Goal: Complete application form

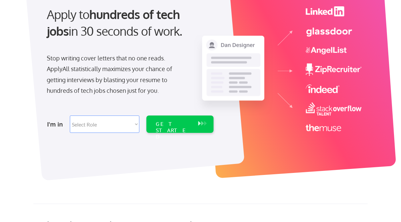
scroll to position [69, 0]
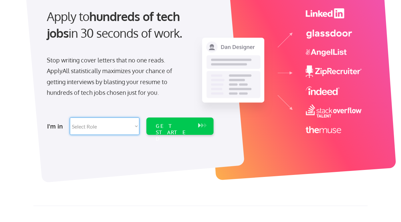
click at [125, 125] on select "Select Role Software Engineering Product Management Customer Success Sales UI/U…" at bounding box center [104, 125] width 69 height 17
select select ""it_security""
click at [70, 117] on select "Select Role Software Engineering Product Management Customer Success Sales UI/U…" at bounding box center [104, 125] width 69 height 17
select select ""it_security""
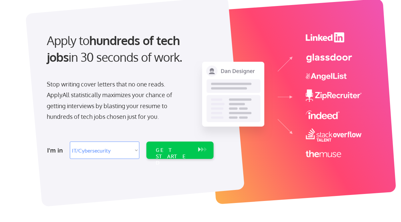
scroll to position [0, 0]
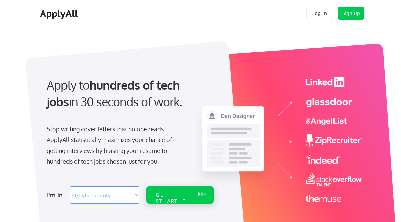
click at [182, 194] on div "GET STARTED" at bounding box center [174, 201] width 36 height 19
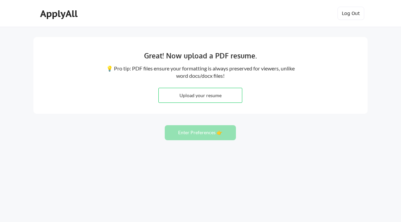
click at [216, 93] on input "file" at bounding box center [200, 95] width 83 height 14
type input "C:\fakepath\Akin Akinboro-2025 ResumeD (1).pdf"
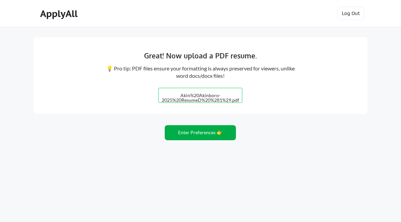
click at [208, 135] on button "Enter Preferences 👉" at bounding box center [200, 132] width 71 height 15
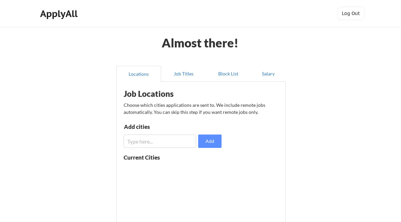
click at [173, 139] on input "input" at bounding box center [159, 141] width 72 height 13
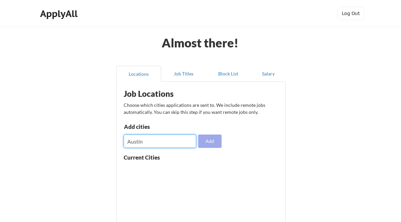
type input "Austin"
click at [208, 140] on button "Add" at bounding box center [209, 141] width 23 height 13
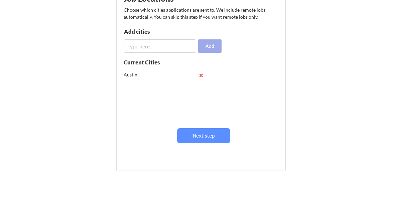
scroll to position [97, 0]
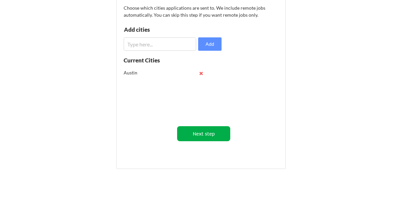
click at [207, 134] on button "Next step" at bounding box center [203, 133] width 53 height 15
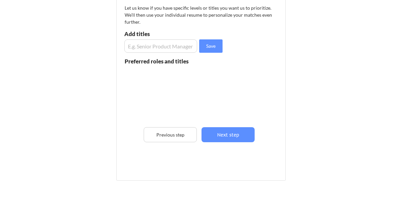
click at [167, 42] on input "input" at bounding box center [160, 45] width 73 height 13
type input "S"
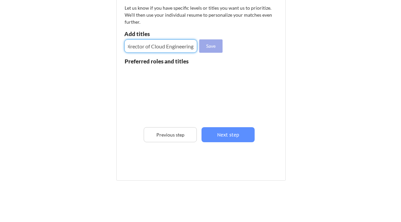
type input "Director of Cloud Engineering"
click at [206, 46] on button "Save" at bounding box center [210, 45] width 23 height 13
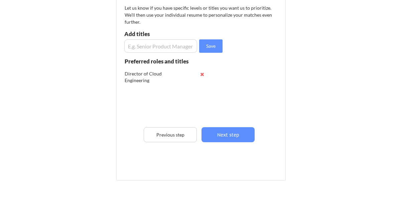
click at [160, 46] on input "input" at bounding box center [160, 45] width 73 height 13
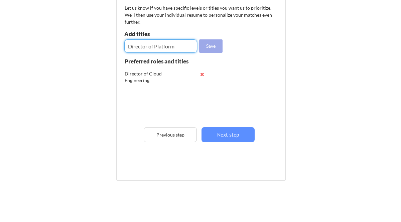
type input "Director of Platform"
click at [207, 42] on button "Save" at bounding box center [210, 45] width 23 height 13
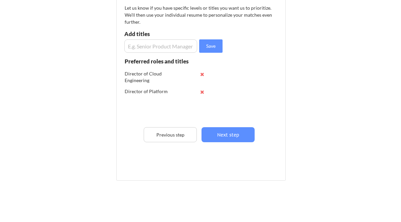
click at [167, 48] on input "input" at bounding box center [160, 45] width 73 height 13
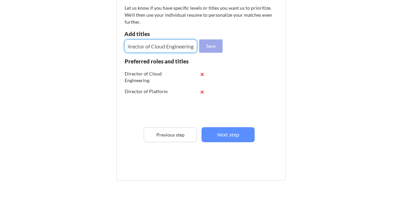
type input "Senior Director of Cloud Engineering"
click at [207, 46] on button "Save" at bounding box center [210, 45] width 23 height 13
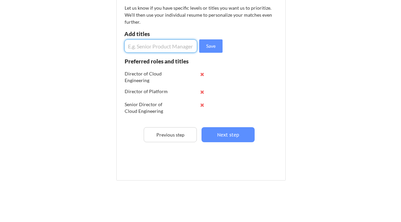
click at [156, 49] on input "input" at bounding box center [160, 45] width 73 height 13
type input "Senior Director of Platform Engineering"
click at [209, 46] on button "Save" at bounding box center [210, 45] width 23 height 13
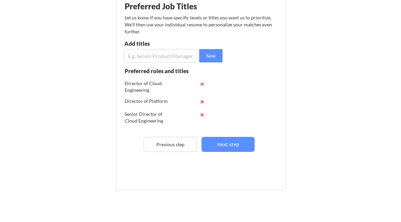
scroll to position [91, 0]
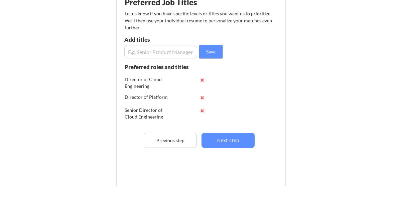
click at [169, 52] on input "input" at bounding box center [160, 51] width 73 height 13
paste input "Director, Technology Strategy"
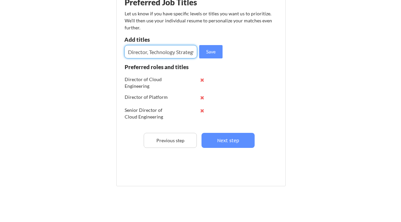
scroll to position [0, 4]
type input "Director, Technology Strategy"
click at [212, 49] on button "Save" at bounding box center [210, 51] width 23 height 13
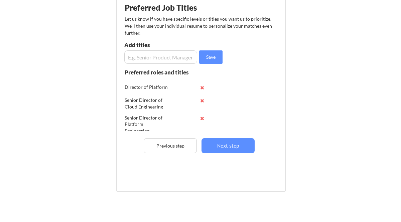
scroll to position [0, 0]
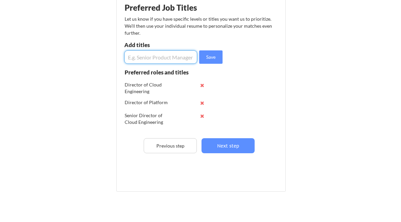
click at [147, 57] on input "input" at bounding box center [160, 56] width 73 height 13
paste input "Director of Infrastructure, IT, and Cybersecurity"
type input "Director of Infrastructure, IT, and Cybersecurity"
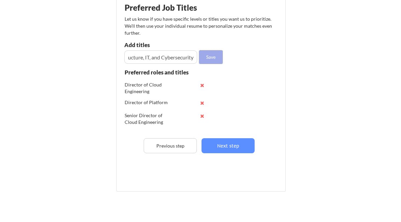
click at [208, 56] on button "Save" at bounding box center [210, 56] width 23 height 13
click at [181, 57] on input "input" at bounding box center [160, 56] width 73 height 13
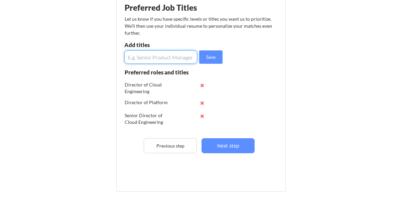
paste input "Technology Sr Director - Reliability Engineering"
type input "Sr Director - Reliability Engineering"
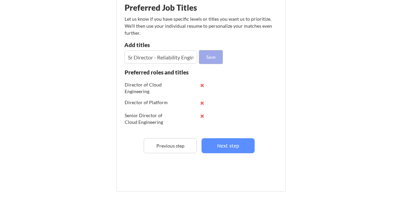
click at [210, 54] on button "Save" at bounding box center [210, 56] width 23 height 13
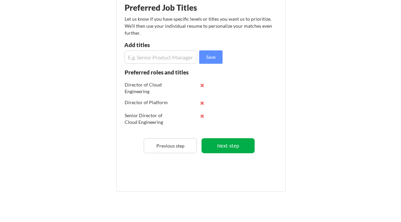
click at [236, 146] on button "Next step" at bounding box center [227, 145] width 53 height 15
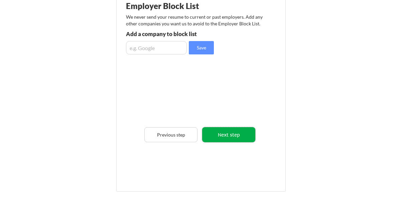
click at [232, 136] on button "Next step" at bounding box center [228, 134] width 53 height 15
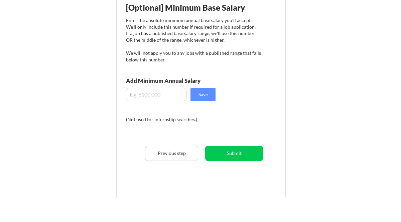
click at [163, 92] on input "input" at bounding box center [156, 94] width 61 height 13
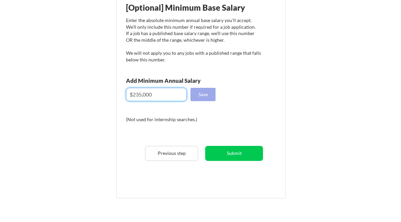
type input "$235,000"
click at [198, 93] on button "Save" at bounding box center [202, 94] width 25 height 13
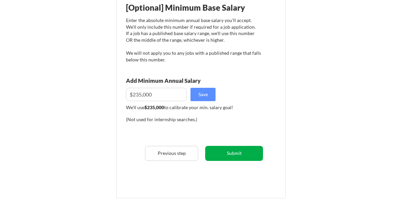
click at [234, 151] on button "Submit" at bounding box center [234, 153] width 58 height 15
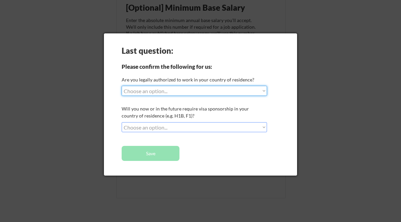
click at [223, 93] on select "Choose an option... Yes, I am a US Citizen Yes, I am a Canadian Citizen Yes, I …" at bounding box center [193, 91] width 145 height 10
click at [121, 86] on select "Choose an option... Yes, I am a US Citizen Yes, I am a Canadian Citizen Yes, I …" at bounding box center [193, 91] width 145 height 10
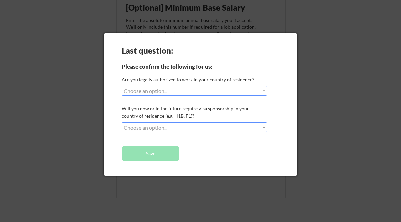
click at [231, 91] on select "Choose an option... Yes, I am a US Citizen Yes, I am a Canadian Citizen Yes, I …" at bounding box center [193, 91] width 145 height 10
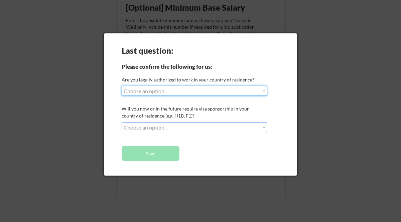
click at [121, 86] on select "Choose an option... Yes, I am a US Citizen Yes, I am a Canadian Citizen Yes, I …" at bounding box center [193, 91] width 145 height 10
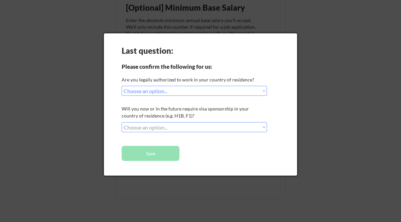
select select ""PLACEHOLDER_1427118222253""
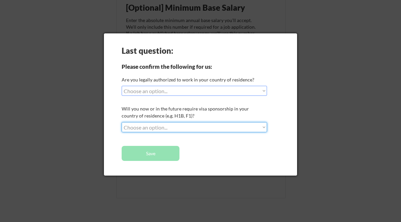
click at [232, 125] on select "Choose an option... No, I will not need sponsorship Yes, I will need sponsorship" at bounding box center [193, 127] width 145 height 10
select select ""no__i_will_not_need_sponsorship""
click at [121, 122] on select "Choose an option... No, I will not need sponsorship Yes, I will need sponsorship" at bounding box center [193, 127] width 145 height 10
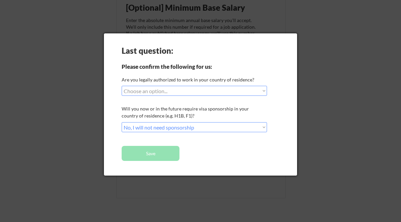
click at [215, 89] on select "Choose an option... Yes, I am a US Citizen Yes, I am a Canadian Citizen Yes, I …" at bounding box center [193, 91] width 145 height 10
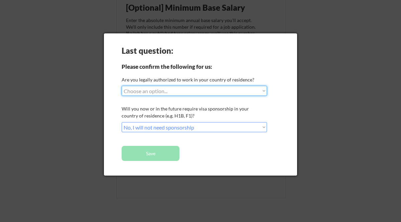
click at [121, 86] on select "Choose an option... Yes, I am a US Citizen Yes, I am a Canadian Citizen Yes, I …" at bounding box center [193, 91] width 145 height 10
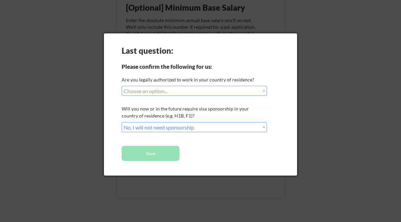
click at [244, 93] on select "Choose an option... Yes, I am a US Citizen Yes, I am a Canadian Citizen Yes, I …" at bounding box center [193, 91] width 145 height 10
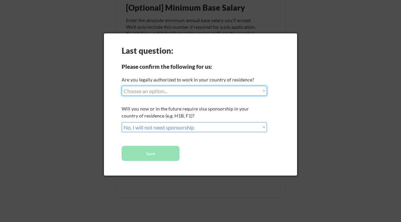
click at [121, 86] on select "Choose an option... Yes, I am a US Citizen Yes, I am a Canadian Citizen Yes, I …" at bounding box center [193, 91] width 145 height 10
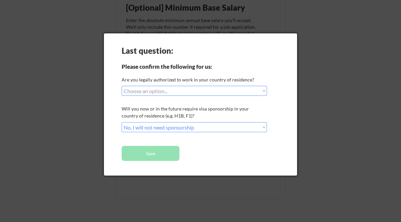
click at [214, 92] on select "Choose an option... Yes, I am a US Citizen Yes, I am a Canadian Citizen Yes, I …" at bounding box center [193, 91] width 145 height 10
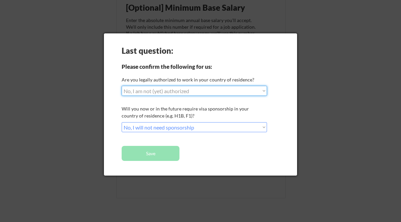
click at [121, 86] on select "Choose an option... Yes, I am a US Citizen Yes, I am a Canadian Citizen Yes, I …" at bounding box center [193, 91] width 145 height 10
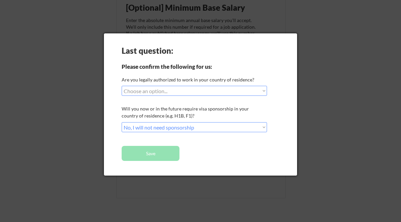
click at [325, 85] on div at bounding box center [200, 111] width 401 height 222
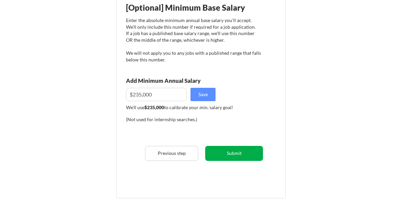
click at [237, 151] on button "Submit" at bounding box center [234, 153] width 58 height 15
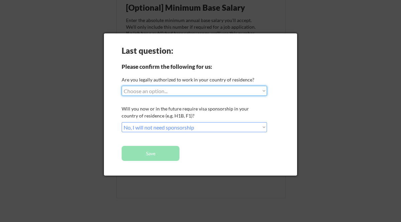
click at [213, 89] on select "Choose an option... Yes, I am a US Citizen Yes, I am a Canadian Citizen Yes, I …" at bounding box center [193, 91] width 145 height 10
click at [121, 86] on select "Choose an option... Yes, I am a US Citizen Yes, I am a Canadian Citizen Yes, I …" at bounding box center [193, 91] width 145 height 10
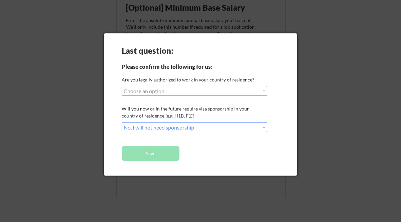
click at [361, 95] on div at bounding box center [200, 111] width 401 height 222
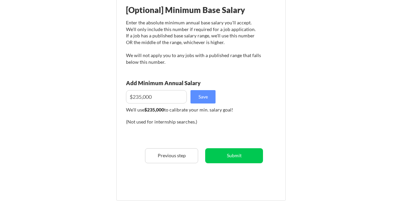
scroll to position [84, 0]
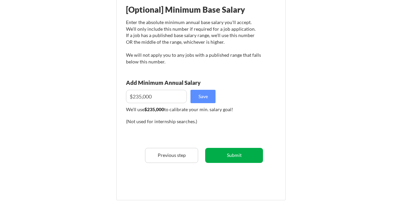
click at [235, 156] on button "Submit" at bounding box center [234, 155] width 58 height 15
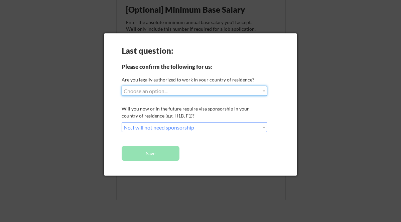
click at [179, 90] on select "Choose an option... Yes, I am a US Citizen Yes, I am a Canadian Citizen Yes, I …" at bounding box center [193, 91] width 145 height 10
click at [121, 86] on select "Choose an option... Yes, I am a US Citizen Yes, I am a Canadian Citizen Yes, I …" at bounding box center [193, 91] width 145 height 10
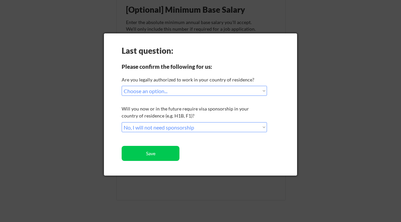
select select ""PLACEHOLDER_1427118222253""
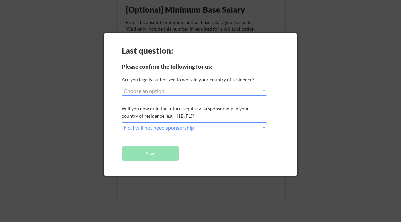
click at [328, 107] on div at bounding box center [200, 111] width 401 height 222
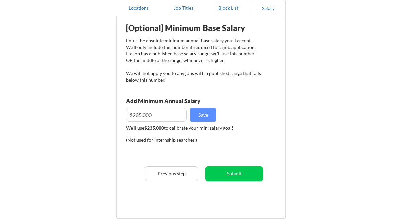
scroll to position [60, 0]
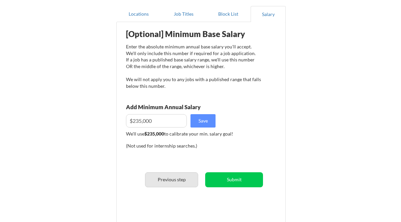
click at [170, 177] on button "Previous step" at bounding box center [171, 179] width 53 height 15
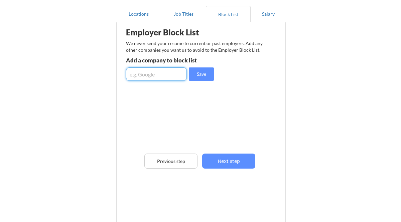
click at [150, 70] on input "input" at bounding box center [156, 73] width 61 height 13
click at [182, 15] on button "Job Titles" at bounding box center [183, 14] width 45 height 16
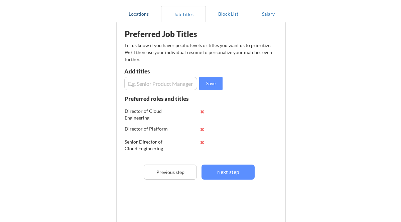
click at [145, 12] on button "Locations" at bounding box center [138, 14] width 45 height 16
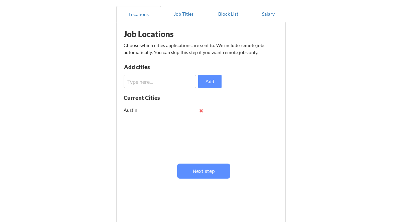
click at [172, 84] on input "input" at bounding box center [159, 81] width 72 height 13
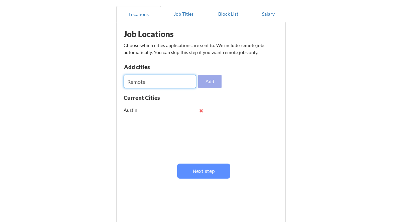
type input "Remote"
click at [206, 82] on button "Add" at bounding box center [209, 81] width 23 height 13
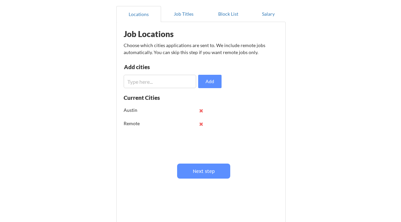
click at [159, 82] on input "input" at bounding box center [159, 81] width 72 height 13
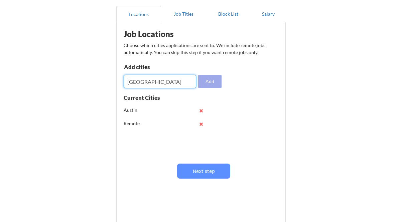
type input "Bahamas"
click at [209, 81] on button "Add" at bounding box center [209, 81] width 23 height 13
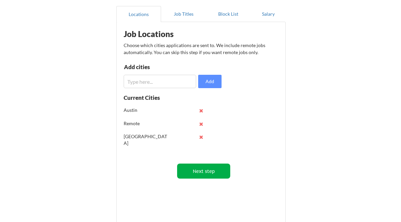
click at [218, 170] on button "Next step" at bounding box center [203, 171] width 53 height 15
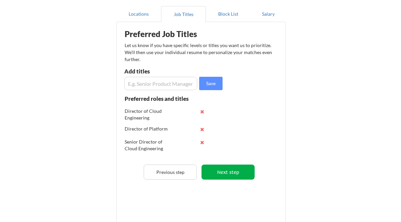
click at [226, 173] on button "Next step" at bounding box center [227, 172] width 53 height 15
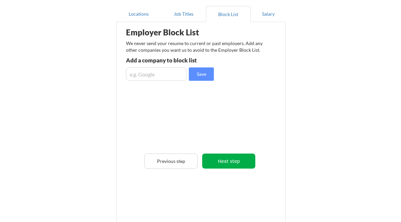
click at [231, 162] on button "Next step" at bounding box center [228, 161] width 53 height 15
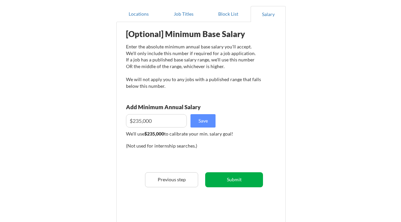
click at [236, 177] on button "Submit" at bounding box center [234, 179] width 58 height 15
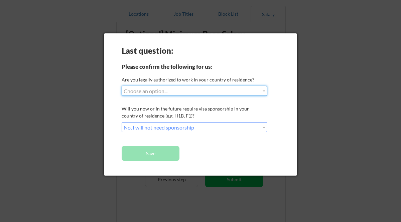
click at [194, 89] on select "Choose an option... Yes, I am a US Citizen Yes, I am a Canadian Citizen Yes, I …" at bounding box center [193, 91] width 145 height 10
click at [121, 86] on select "Choose an option... Yes, I am a US Citizen Yes, I am a Canadian Citizen Yes, I …" at bounding box center [193, 91] width 145 height 10
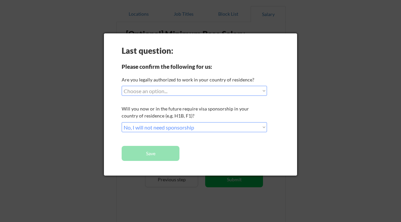
click at [352, 62] on div at bounding box center [200, 111] width 401 height 222
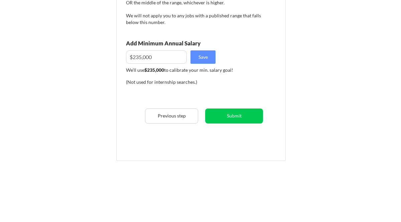
scroll to position [0, 0]
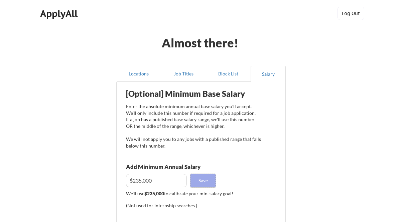
click at [210, 179] on button "Save" at bounding box center [202, 180] width 25 height 13
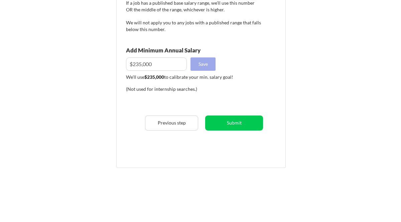
scroll to position [123, 0]
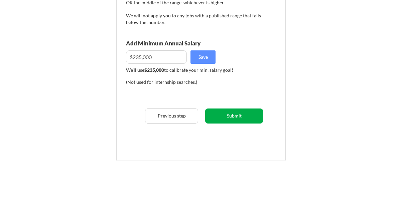
click at [233, 116] on button "Submit" at bounding box center [234, 115] width 58 height 15
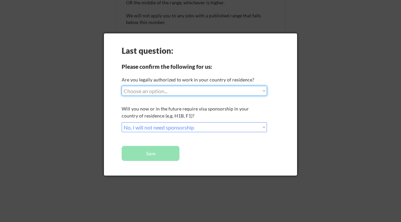
click at [195, 89] on select "Choose an option... Yes, I am a US Citizen Yes, I am a Canadian Citizen Yes, I …" at bounding box center [193, 91] width 145 height 10
click at [121, 86] on select "Choose an option... Yes, I am a US Citizen Yes, I am a Canadian Citizen Yes, I …" at bounding box center [193, 91] width 145 height 10
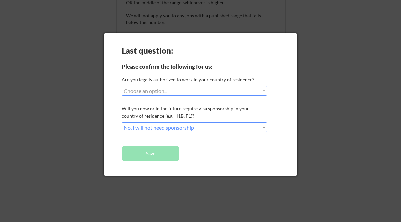
click at [362, 95] on div at bounding box center [200, 111] width 401 height 222
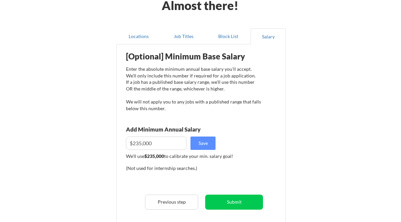
scroll to position [0, 0]
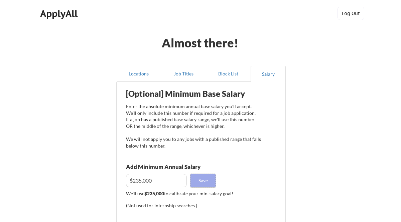
click at [204, 178] on button "Save" at bounding box center [202, 180] width 25 height 13
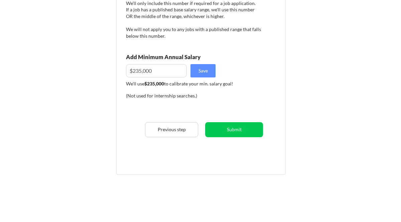
scroll to position [112, 0]
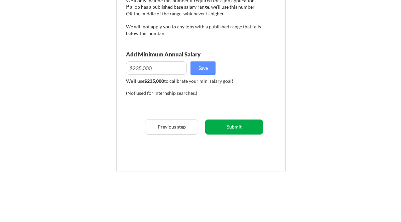
click at [238, 128] on button "Submit" at bounding box center [234, 126] width 58 height 15
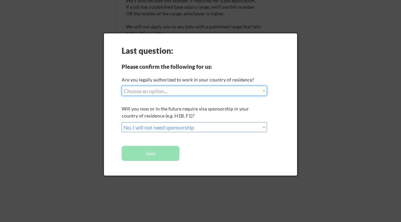
click at [195, 88] on select "Choose an option... Yes, I am a US Citizen Yes, I am a Canadian Citizen Yes, I …" at bounding box center [193, 91] width 145 height 10
click at [121, 86] on select "Choose an option... Yes, I am a US Citizen Yes, I am a Canadian Citizen Yes, I …" at bounding box center [193, 91] width 145 height 10
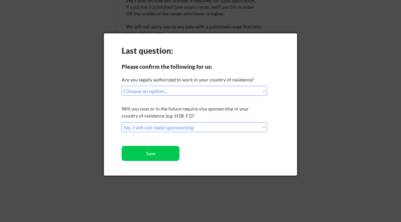
select select ""PLACEHOLDER_1427118222253""
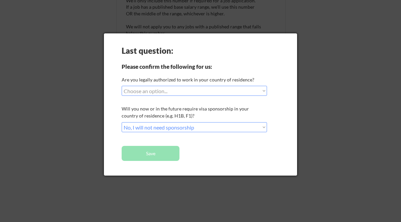
click at [329, 62] on div at bounding box center [200, 111] width 401 height 222
